Goal: Information Seeking & Learning: Understand process/instructions

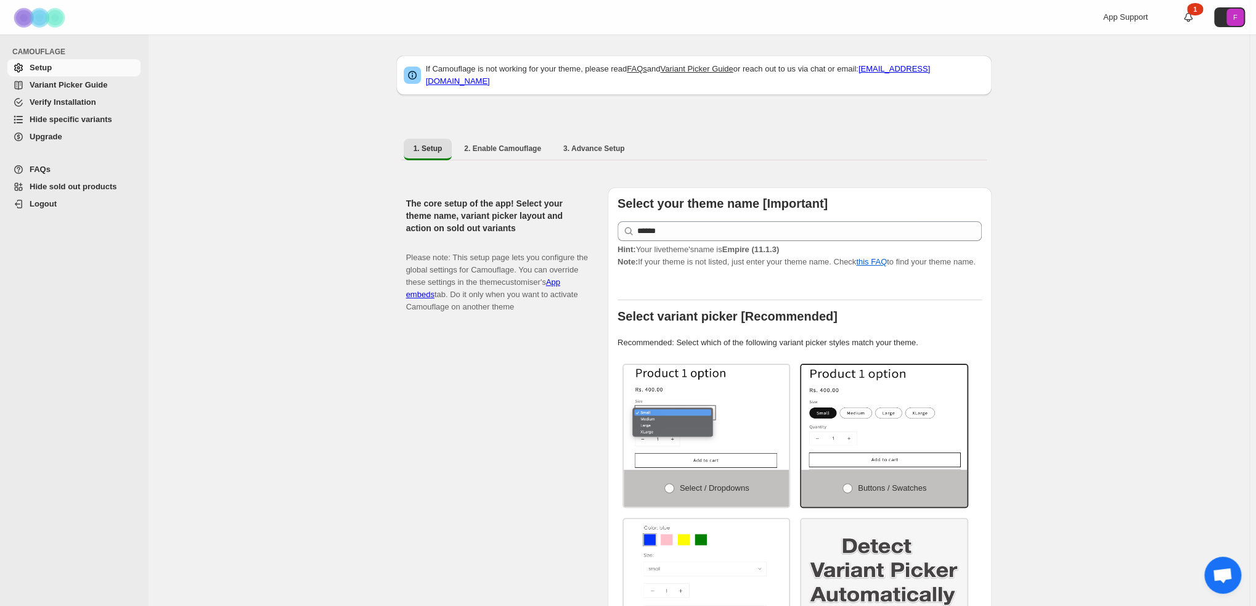
click at [67, 85] on span "Variant Picker Guide" at bounding box center [69, 84] width 78 height 9
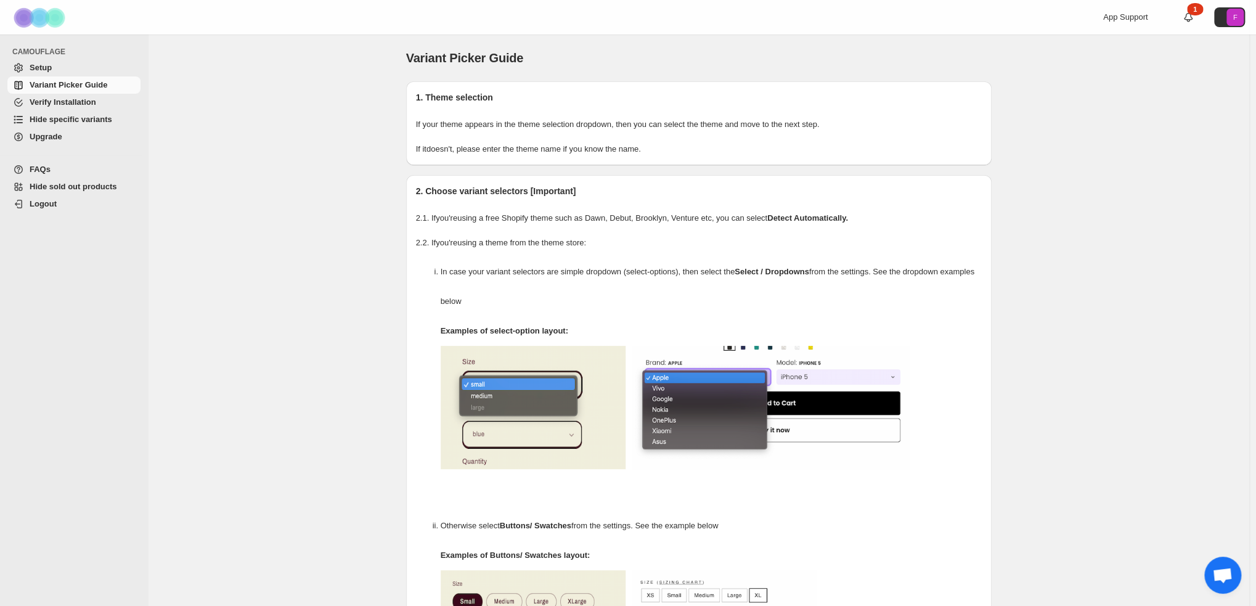
click at [76, 121] on span "Hide specific variants" at bounding box center [71, 119] width 83 height 9
